Goal: Information Seeking & Learning: Learn about a topic

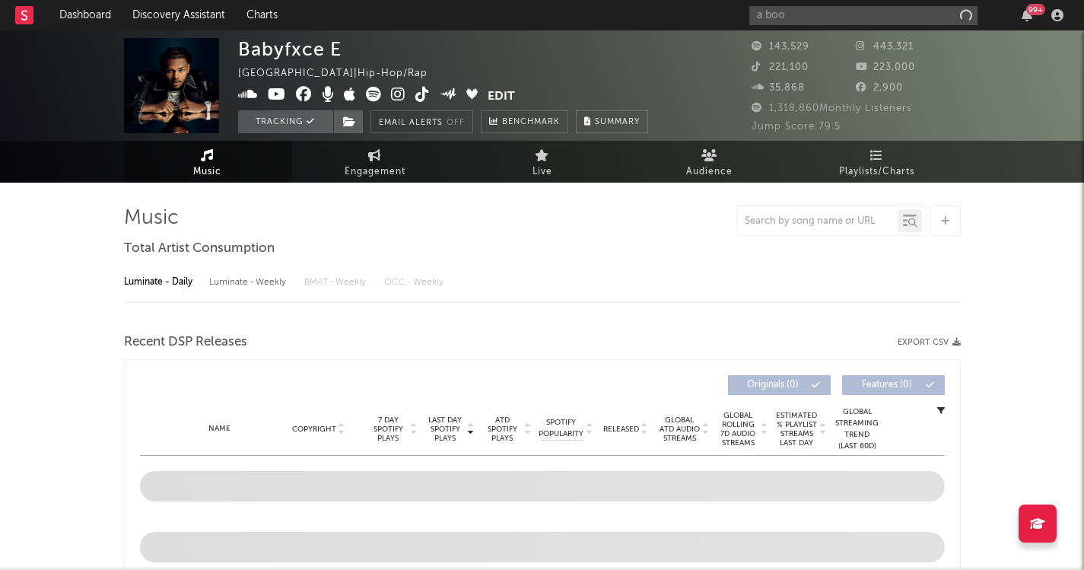
select select "6m"
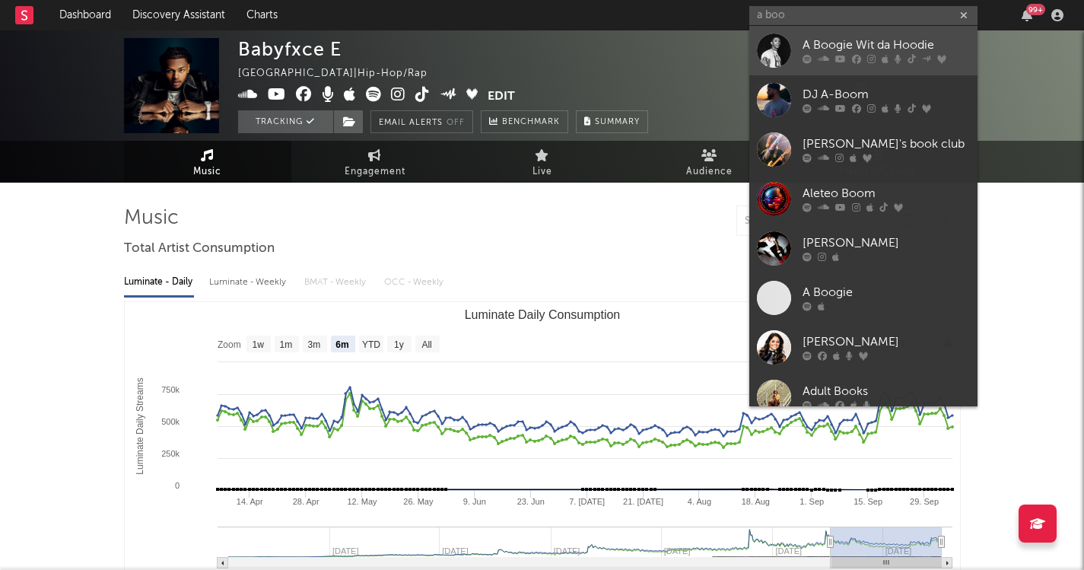
type input "a boo"
click at [817, 41] on div "A Boogie Wit da Hoodie" at bounding box center [885, 46] width 167 height 18
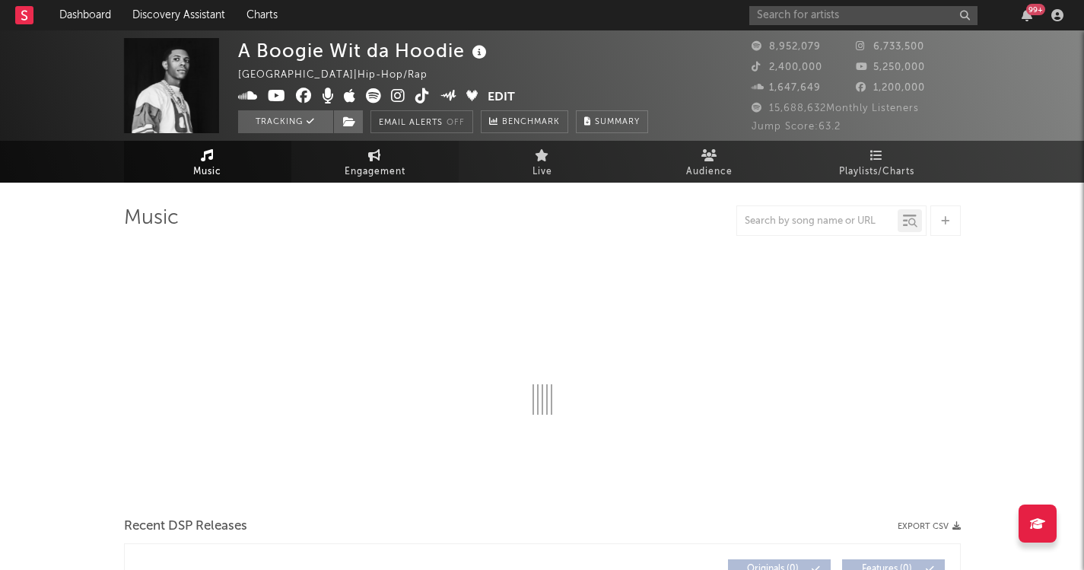
click at [387, 173] on span "Engagement" at bounding box center [375, 172] width 61 height 18
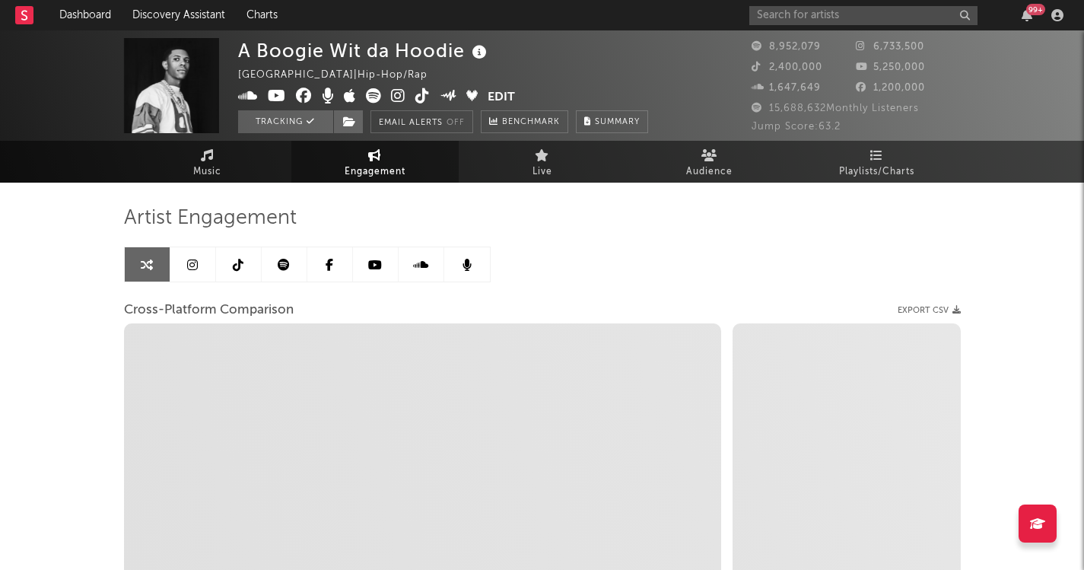
select select "1w"
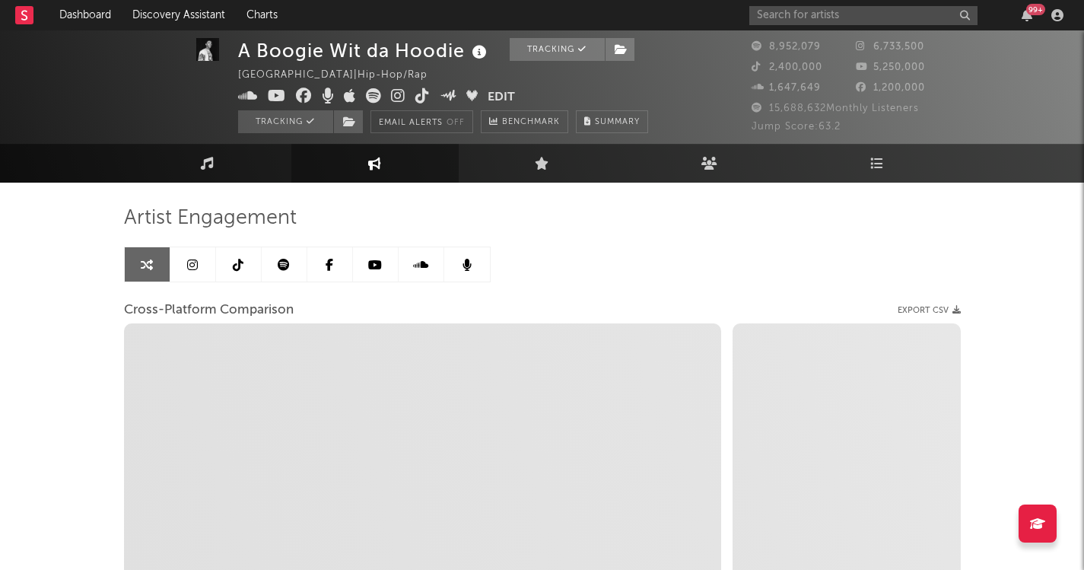
scroll to position [86, 0]
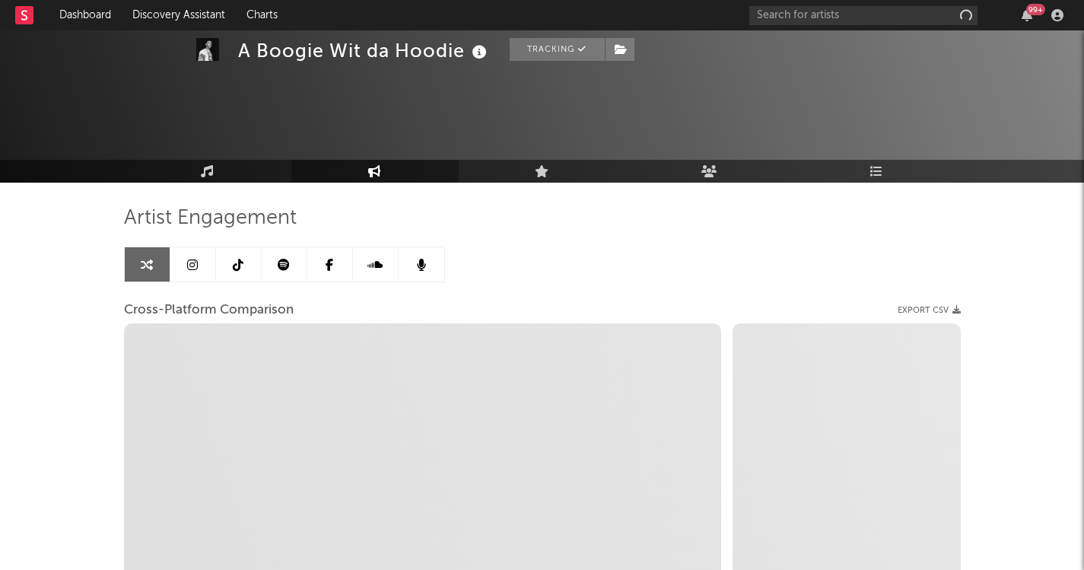
select select "1w"
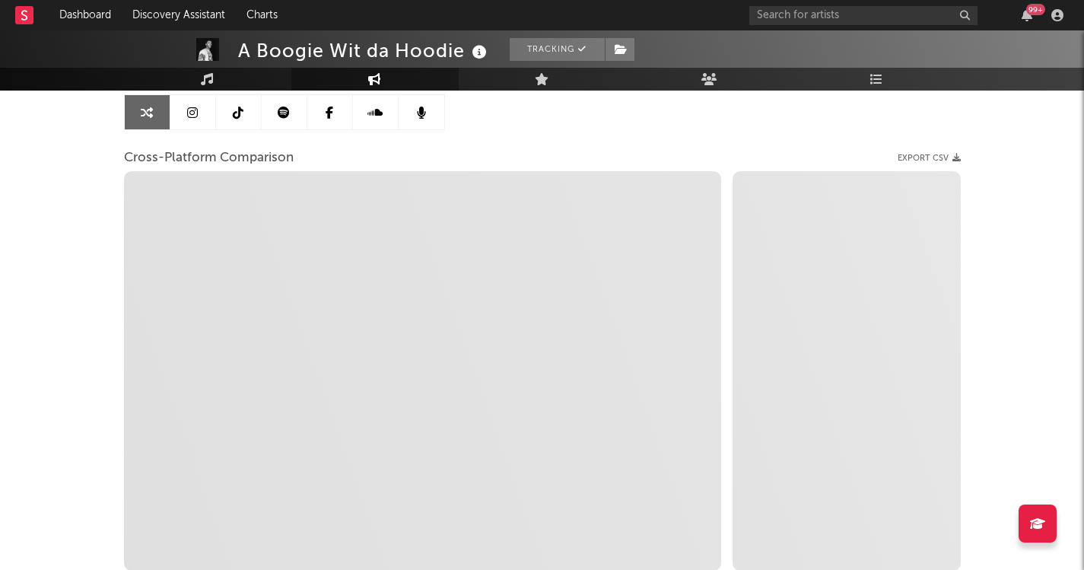
scroll to position [148, 0]
select select "1m"
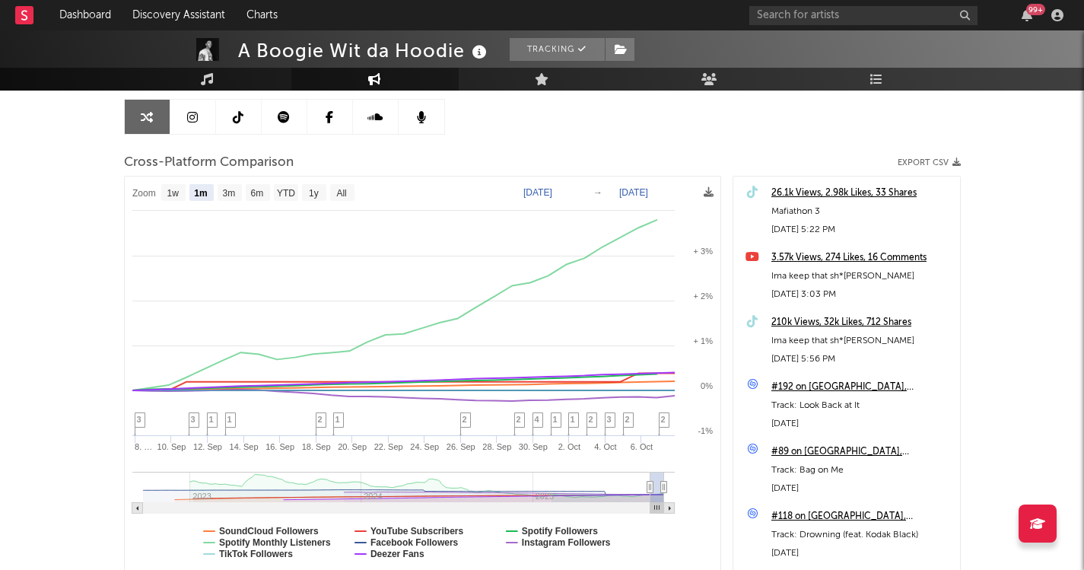
click at [535, 189] on text "[DATE]" at bounding box center [537, 192] width 29 height 11
type input "[DATE]"
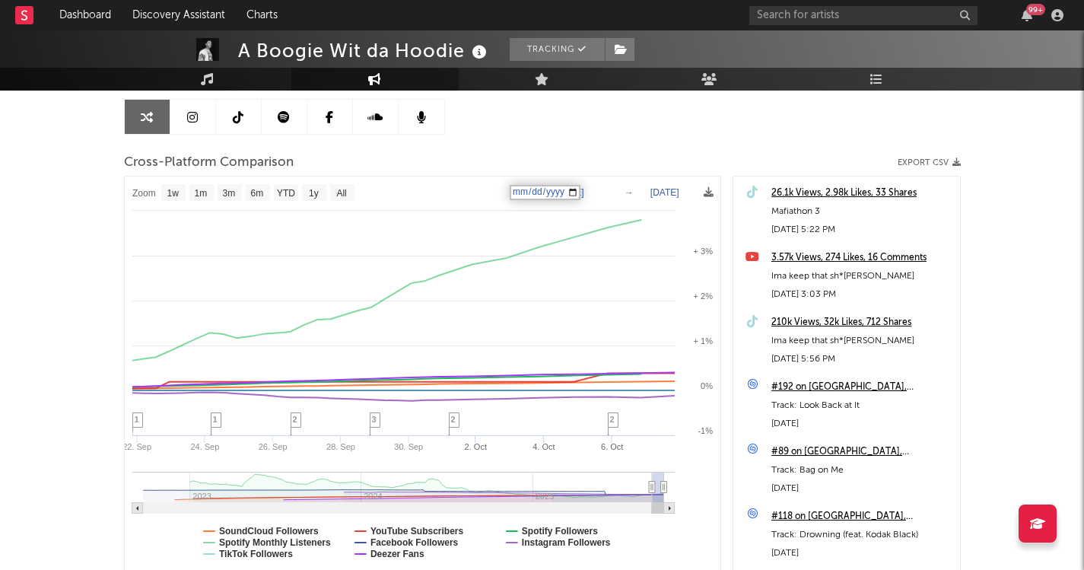
select select "1w"
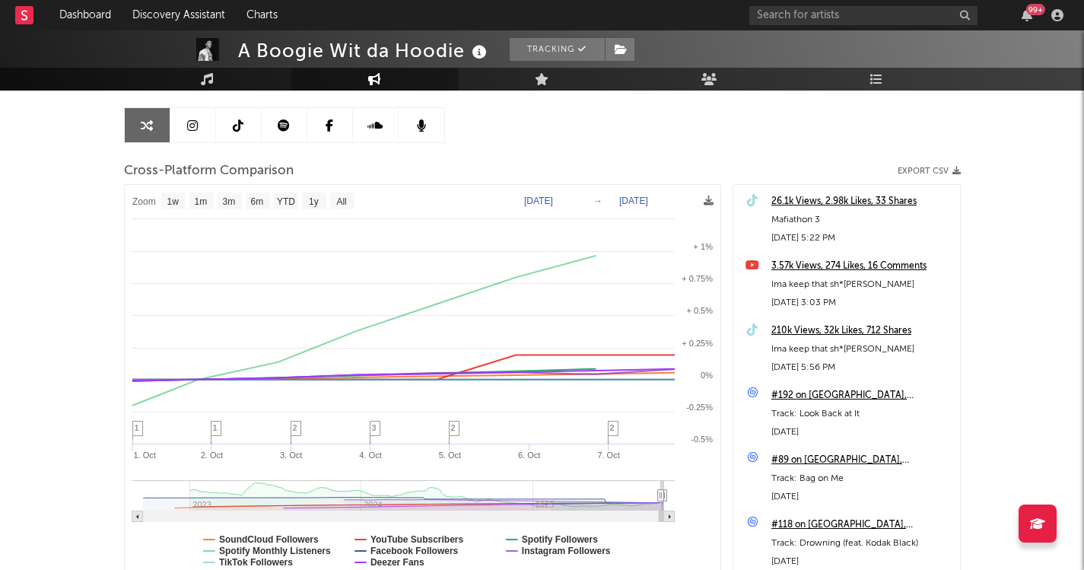
scroll to position [188, 0]
